Goal: Information Seeking & Learning: Learn about a topic

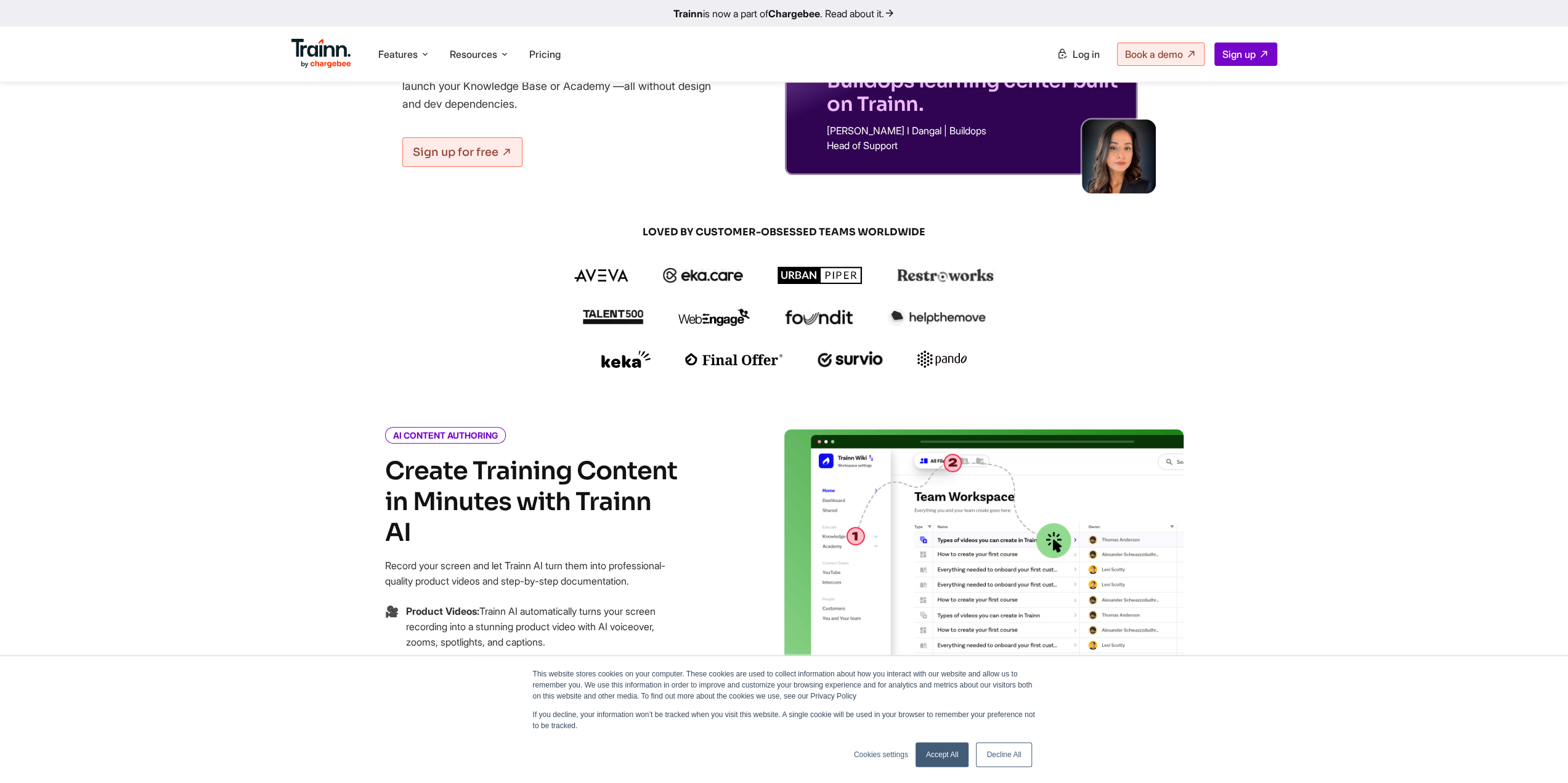
scroll to position [369, 0]
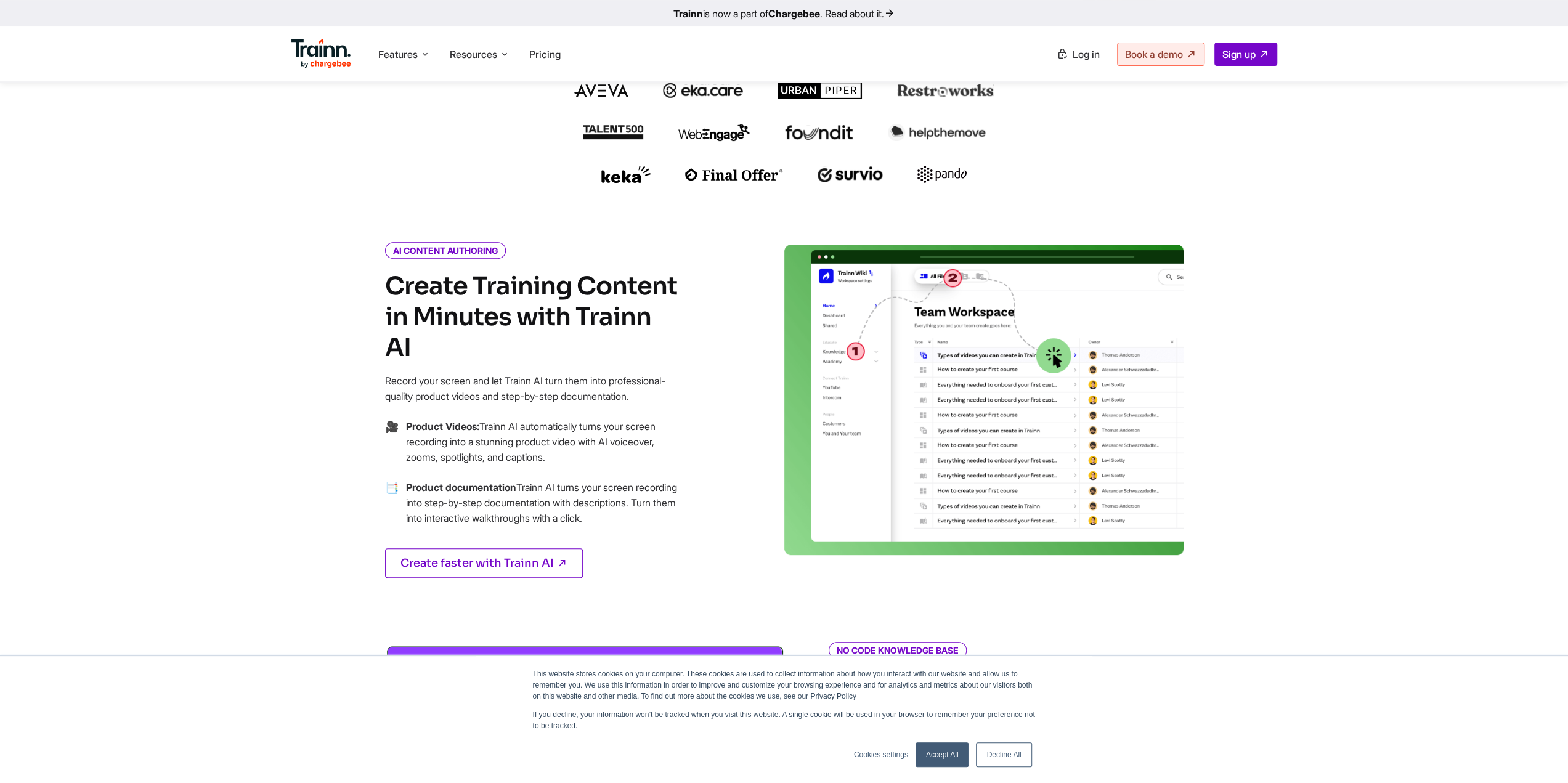
click at [946, 756] on link "Accept All" at bounding box center [942, 754] width 54 height 25
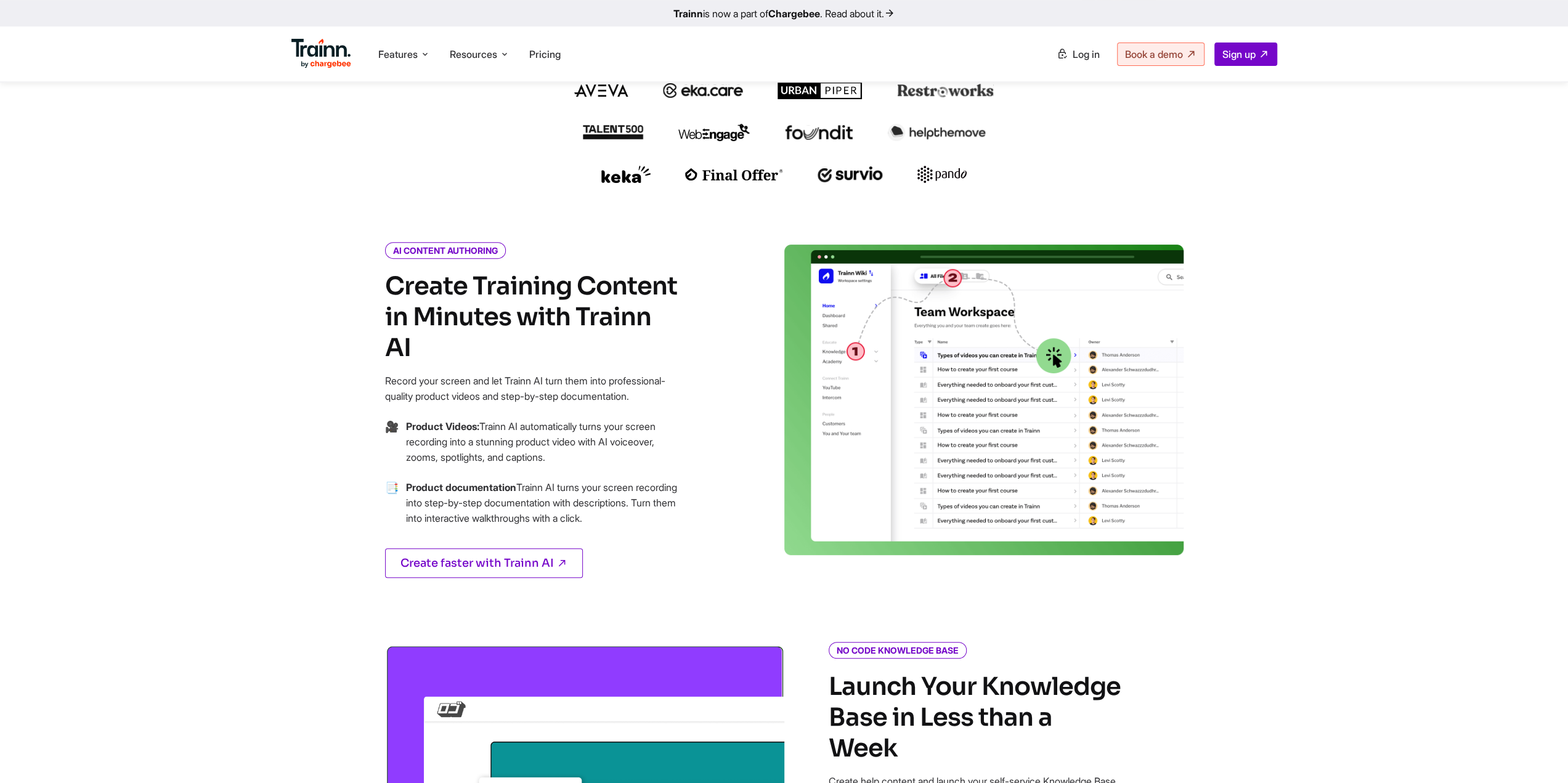
scroll to position [0, 0]
drag, startPoint x: 1318, startPoint y: 71, endPoint x: 1309, endPoint y: 59, distance: 15.0
click at [1319, 71] on div "Trainn is now a part of Chargebee . Read about it. Features Product Videos Crea…" at bounding box center [784, 41] width 1568 height 82
drag, startPoint x: 382, startPoint y: 356, endPoint x: 474, endPoint y: 386, distance: 96.8
click at [464, 384] on div "AI CONTENT AUTHORING Create Training Content in Minutes with Trainn AI Record y…" at bounding box center [563, 426] width 444 height 364
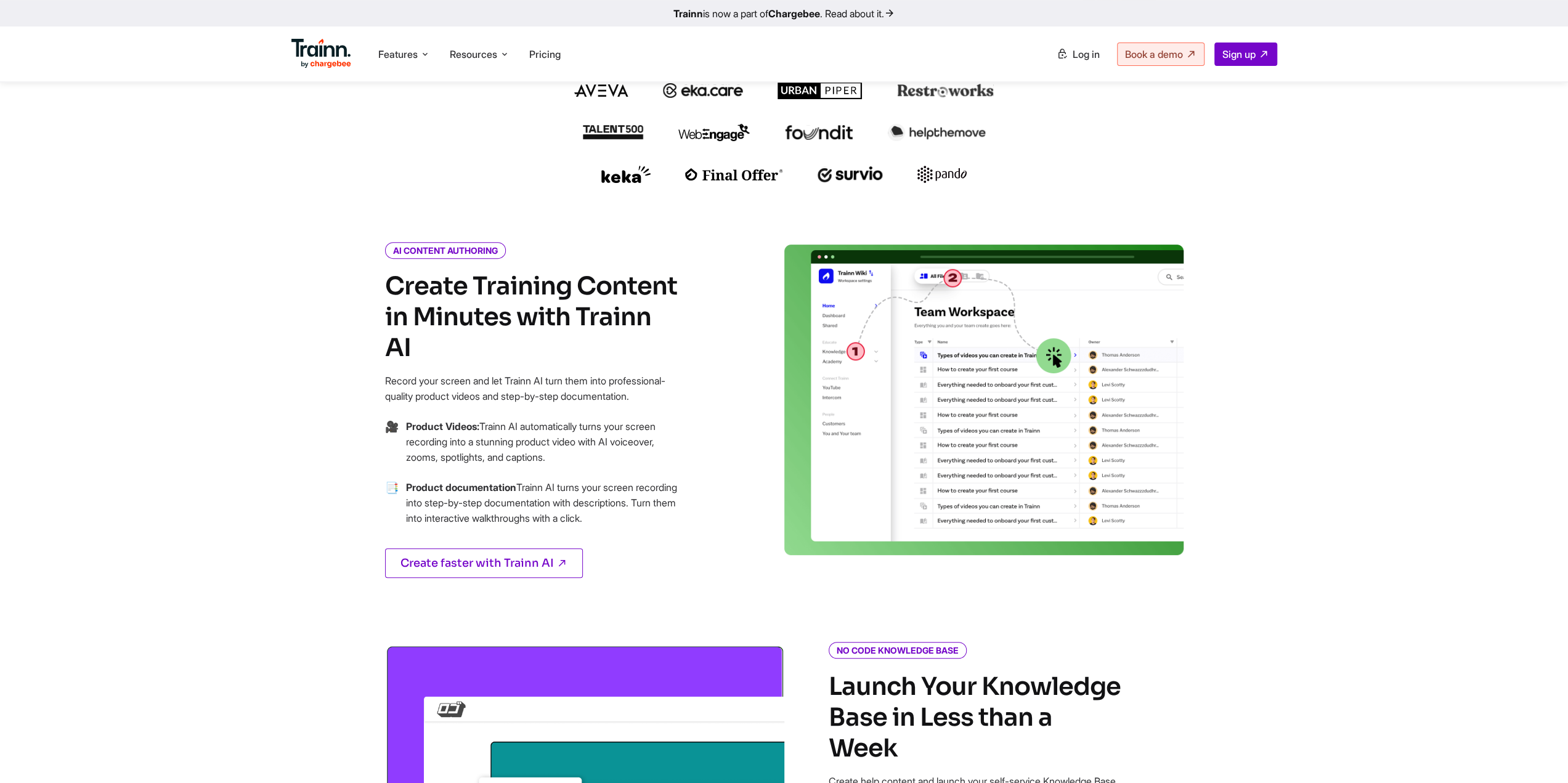
click at [476, 387] on p "Record your screen and let Trainn AI turn them into professional-quality produc…" at bounding box center [533, 389] width 295 height 31
drag, startPoint x: 441, startPoint y: 387, endPoint x: 378, endPoint y: 369, distance: 65.5
click at [349, 345] on div "AI CONTENT AUTHORING Create Training Content in Minutes with Trainn AI Record y…" at bounding box center [563, 426] width 444 height 364
click at [440, 420] on b "Product Videos:" at bounding box center [443, 426] width 73 height 12
drag, startPoint x: 406, startPoint y: 408, endPoint x: 555, endPoint y: 444, distance: 153.3
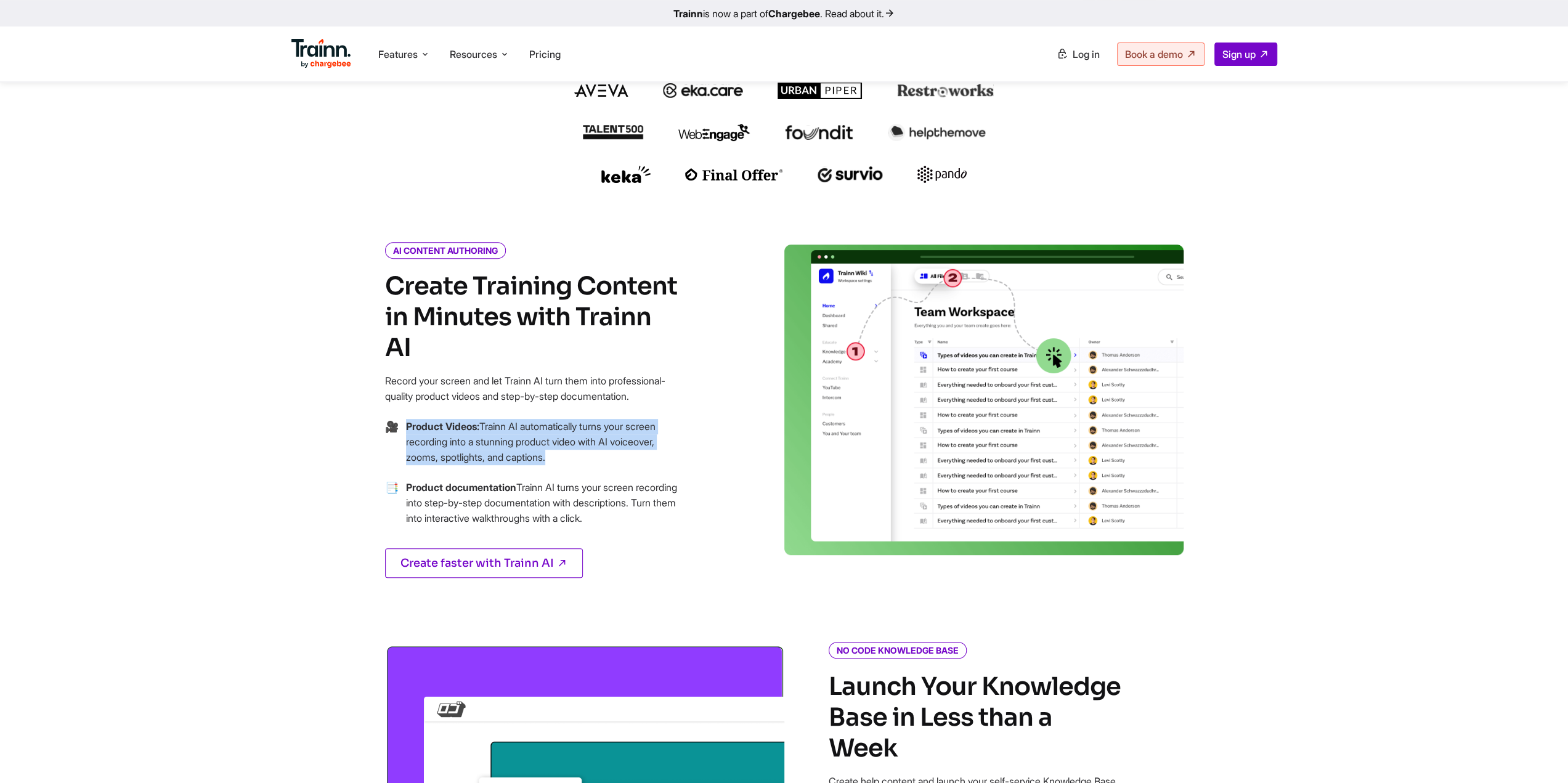
click at [555, 444] on p "Product Videos: Trainn AI automatically turns your screen recording into a stun…" at bounding box center [544, 441] width 275 height 46
click at [576, 447] on p "Product Videos: Trainn AI automatically turns your screen recording into a stun…" at bounding box center [544, 441] width 275 height 46
click at [433, 481] on b "Product documentation" at bounding box center [461, 487] width 110 height 12
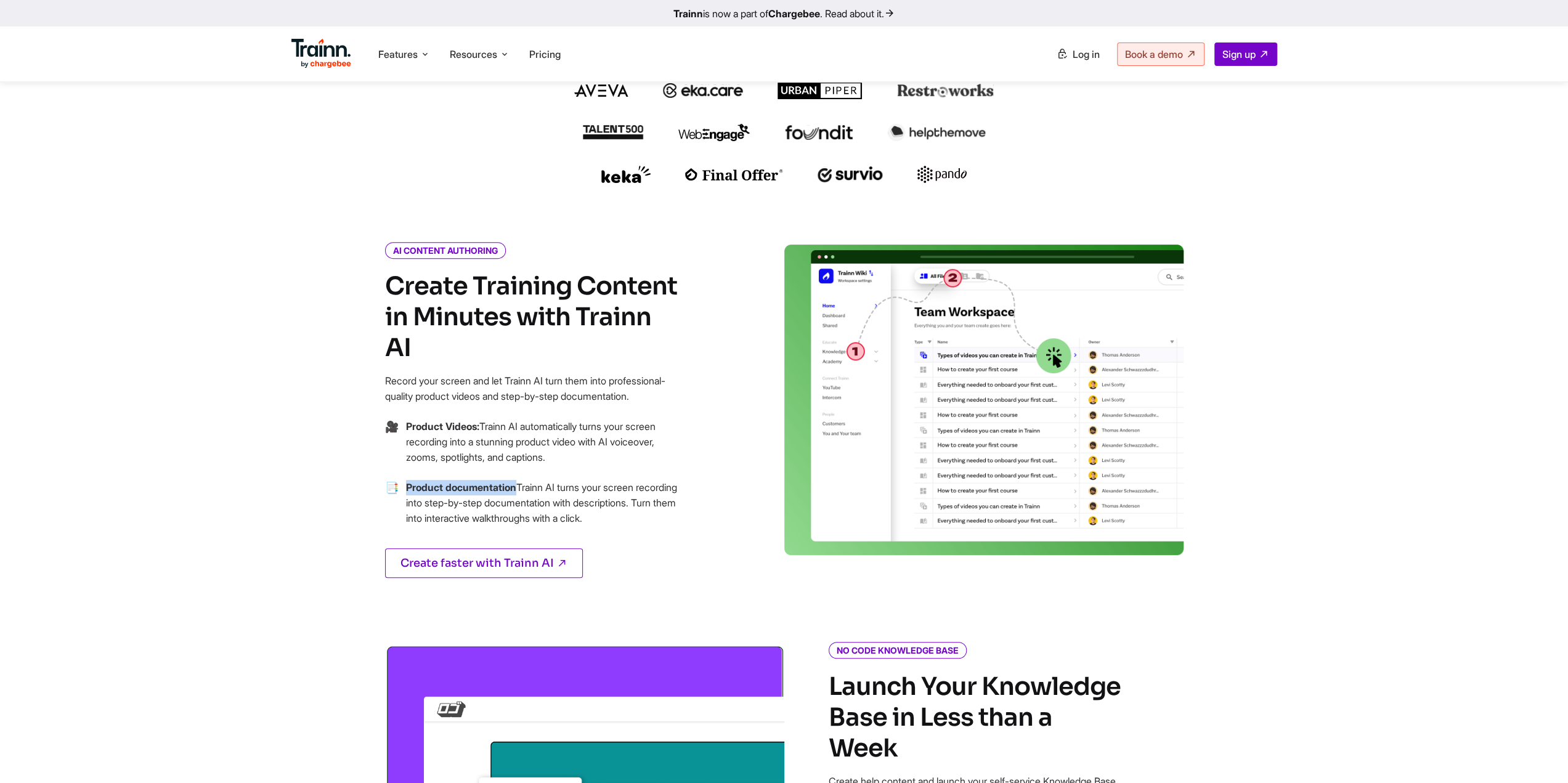
drag, startPoint x: 433, startPoint y: 473, endPoint x: 504, endPoint y: 474, distance: 71.0
click at [490, 481] on b "Product documentation" at bounding box center [461, 487] width 110 height 12
click at [543, 480] on p "Product documentation Trainn AI turns your screen recording into step-by-step d…" at bounding box center [544, 502] width 275 height 46
click at [533, 480] on p "Product documentation Trainn AI turns your screen recording into step-by-step d…" at bounding box center [544, 502] width 275 height 46
drag, startPoint x: 533, startPoint y: 474, endPoint x: 621, endPoint y: 489, distance: 89.3
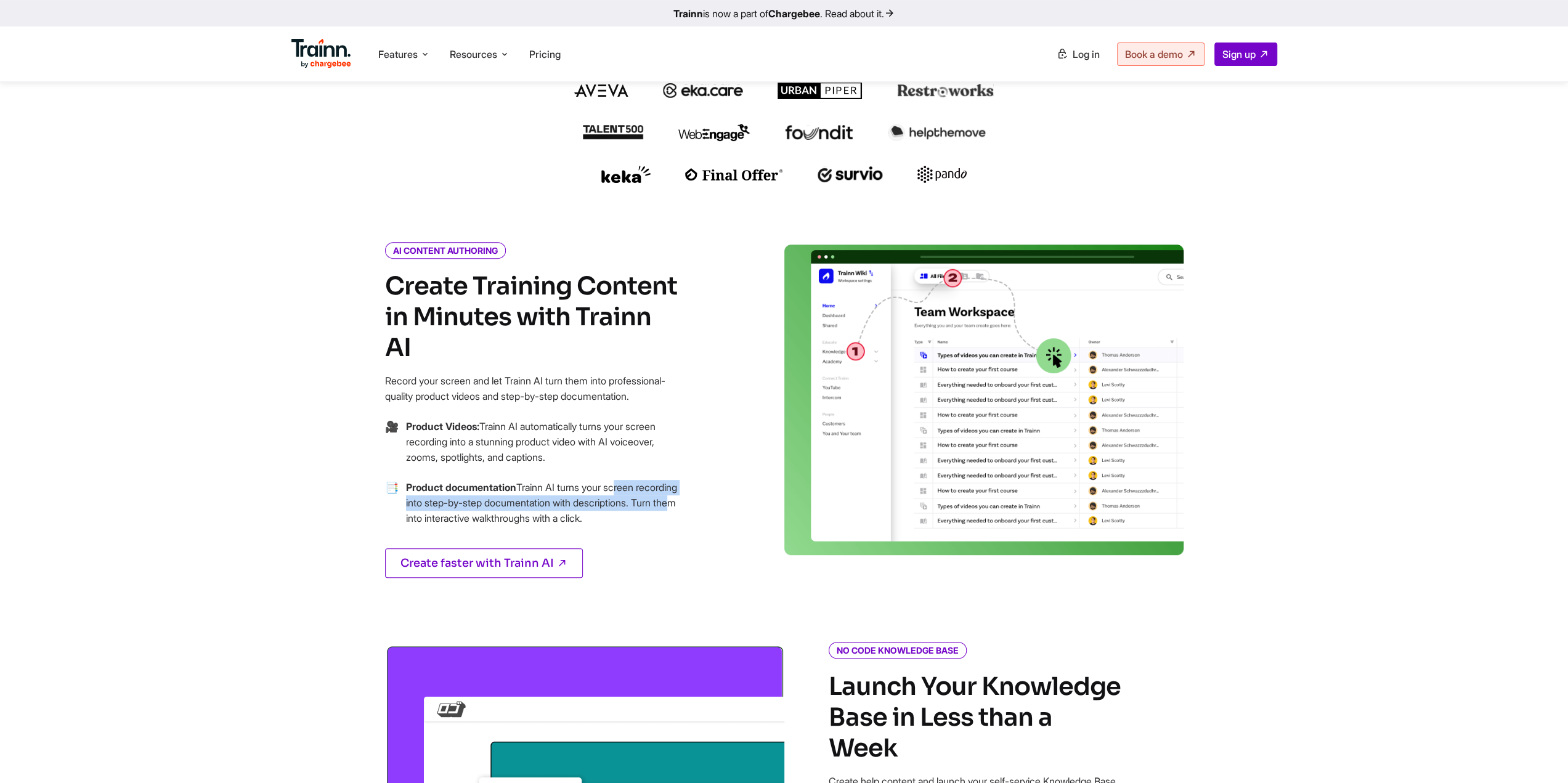
click at [621, 489] on p "Product documentation Trainn AI turns your screen recording into step-by-step d…" at bounding box center [544, 502] width 275 height 46
click at [430, 501] on p "Product documentation Trainn AI turns your screen recording into step-by-step d…" at bounding box center [544, 502] width 275 height 46
drag, startPoint x: 431, startPoint y: 501, endPoint x: 481, endPoint y: 519, distance: 53.1
click at [486, 516] on p "Product documentation Trainn AI turns your screen recording into step-by-step d…" at bounding box center [544, 502] width 275 height 46
click at [481, 519] on p "Product documentation Trainn AI turns your screen recording into step-by-step d…" at bounding box center [544, 502] width 275 height 46
